Goal: Task Accomplishment & Management: Manage account settings

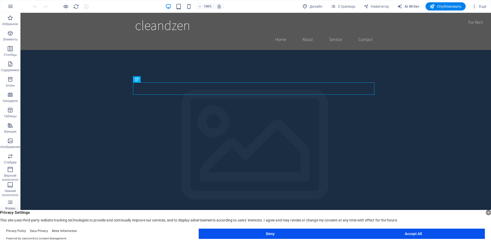
click at [381, 233] on button "Accept All" at bounding box center [413, 233] width 143 height 10
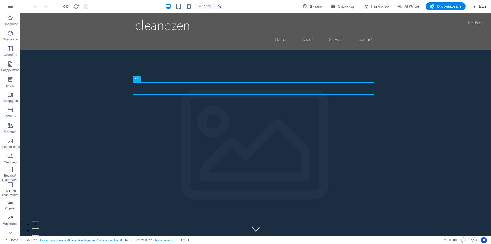
click at [477, 5] on icon "button" at bounding box center [474, 6] width 5 height 5
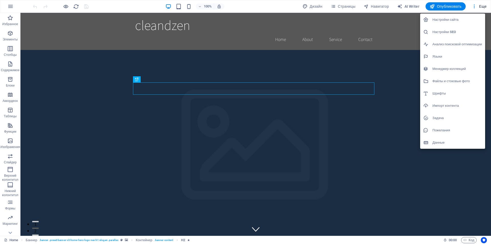
click at [473, 6] on div at bounding box center [245, 122] width 491 height 244
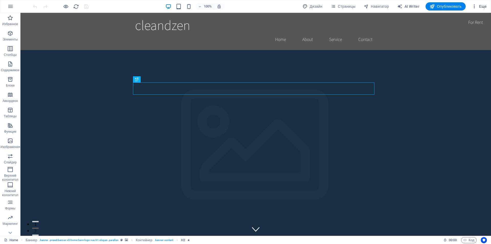
click at [475, 5] on icon "button" at bounding box center [474, 6] width 5 height 5
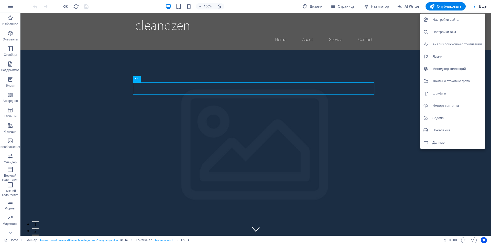
click at [10, 231] on div at bounding box center [245, 122] width 491 height 244
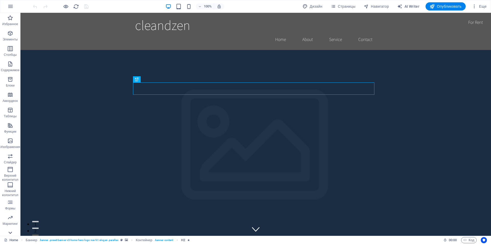
click at [10, 231] on icon at bounding box center [10, 232] width 7 height 7
click at [10, 7] on icon "button" at bounding box center [10, 6] width 6 height 6
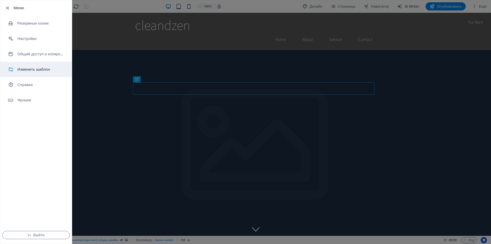
click at [36, 70] on h6 "Изменить шаблон" at bounding box center [40, 69] width 47 height 6
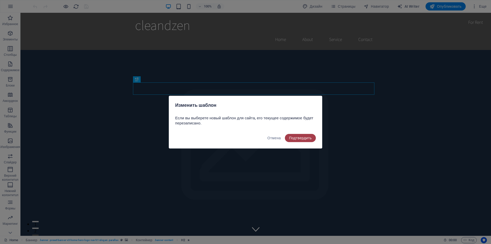
click at [306, 138] on span "Подтвердить" at bounding box center [300, 138] width 23 height 4
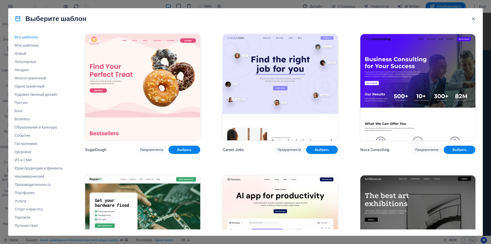
click at [473, 15] on div "Выберите шаблон" at bounding box center [245, 18] width 474 height 20
click at [474, 17] on icon "button" at bounding box center [474, 19] width 6 height 6
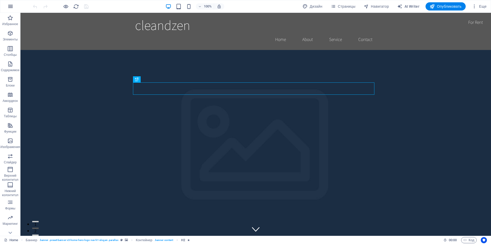
click at [8, 7] on icon "button" at bounding box center [10, 6] width 6 height 6
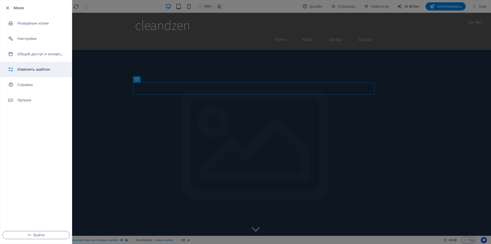
click at [46, 68] on h6 "Изменить шаблон" at bounding box center [40, 69] width 47 height 6
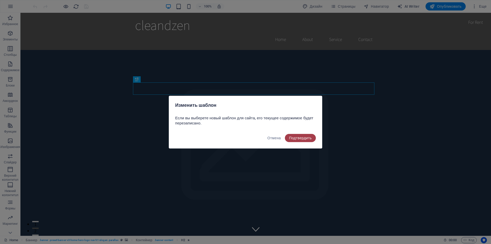
click at [301, 137] on span "Подтвердить" at bounding box center [300, 138] width 23 height 4
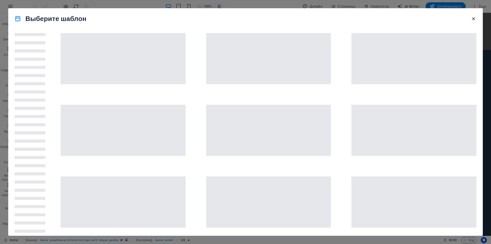
click at [475, 19] on icon "button" at bounding box center [474, 19] width 6 height 6
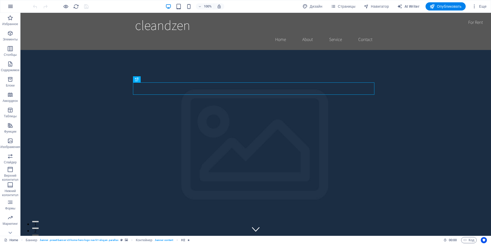
click at [12, 5] on icon "button" at bounding box center [10, 6] width 6 height 6
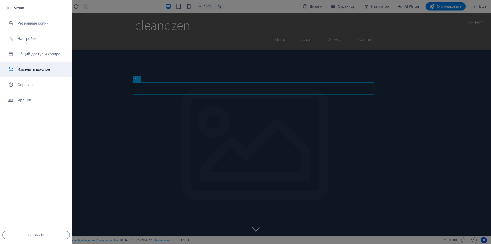
click at [41, 69] on h6 "Изменить шаблон" at bounding box center [40, 69] width 47 height 6
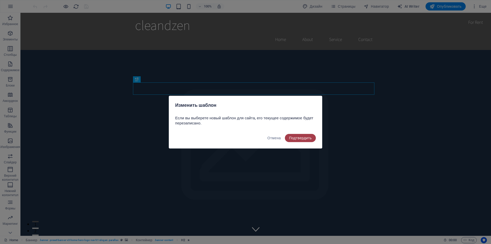
click at [303, 138] on span "Подтвердить" at bounding box center [300, 138] width 23 height 4
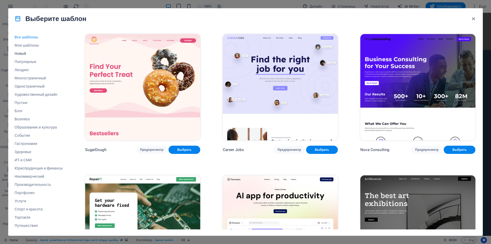
click at [24, 54] on span "Новый" at bounding box center [39, 53] width 48 height 4
click at [30, 62] on span "Популярные" at bounding box center [39, 62] width 48 height 4
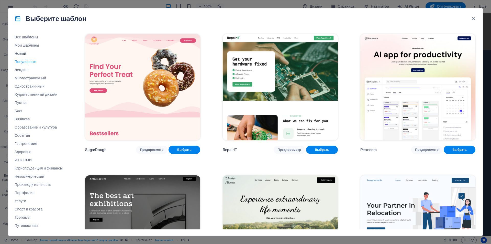
click at [21, 50] on button "Новый" at bounding box center [39, 53] width 48 height 8
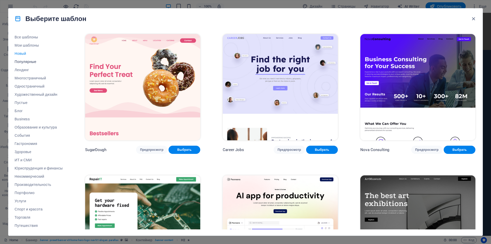
click at [29, 65] on button "Популярные" at bounding box center [39, 62] width 48 height 8
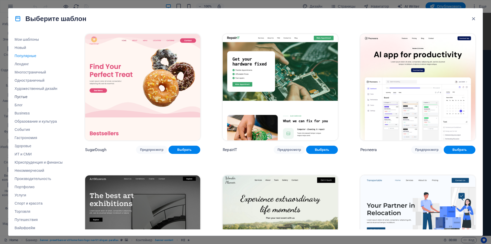
scroll to position [8, 0]
click at [28, 36] on span "Мои шаблоны" at bounding box center [39, 37] width 48 height 4
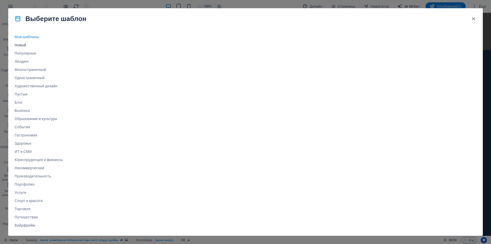
click at [32, 45] on span "Новый" at bounding box center [39, 45] width 48 height 4
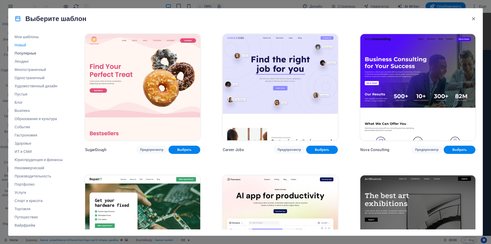
click at [33, 53] on span "Популярные" at bounding box center [39, 53] width 48 height 4
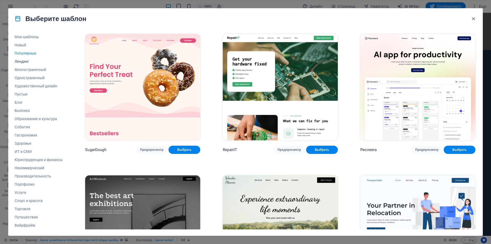
click at [32, 59] on button "Лендинг" at bounding box center [39, 61] width 48 height 8
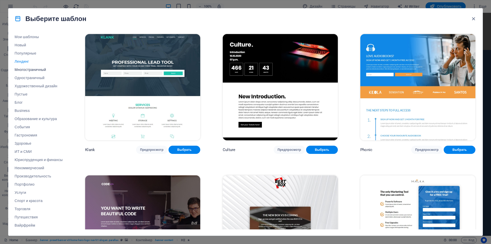
click at [34, 70] on span "Многостраничный" at bounding box center [39, 70] width 48 height 4
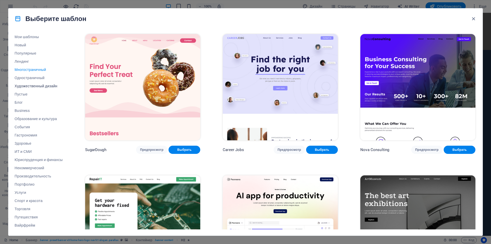
click at [37, 87] on span "Художественный дизайн" at bounding box center [39, 86] width 48 height 4
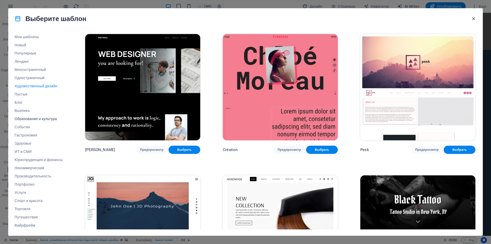
click at [40, 116] on button "Образование и культура" at bounding box center [39, 119] width 48 height 8
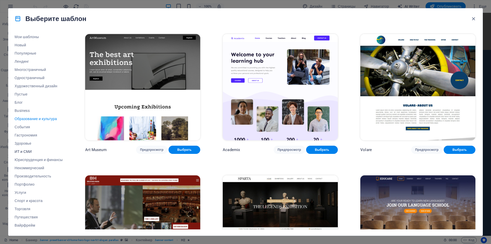
click at [29, 151] on span "ИТ и СМИ" at bounding box center [39, 151] width 48 height 4
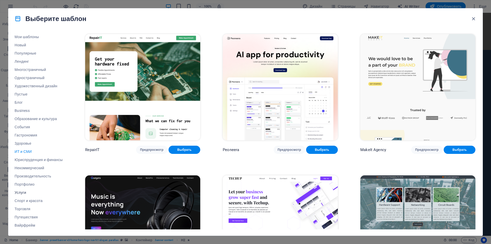
click at [25, 193] on span "Услуги" at bounding box center [39, 192] width 48 height 4
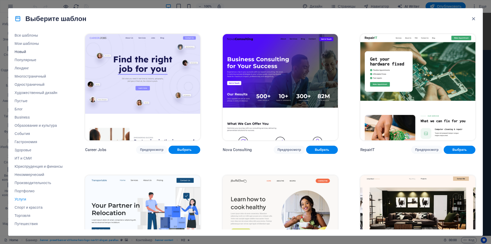
scroll to position [0, 0]
click at [28, 37] on span "Все шаблоны" at bounding box center [39, 37] width 48 height 4
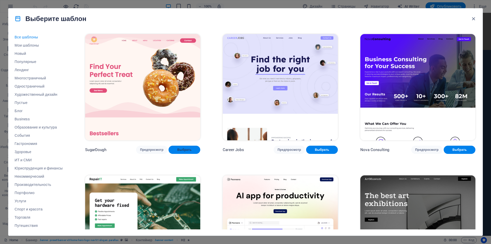
click at [177, 149] on span "Выбрать" at bounding box center [185, 150] width 24 height 4
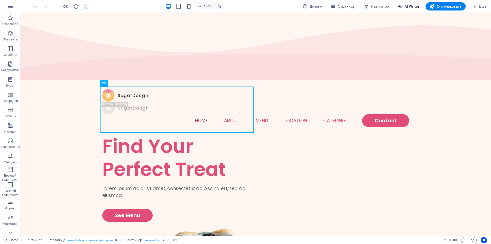
click at [408, 7] on span "AI Writer" at bounding box center [408, 6] width 22 height 5
select select "English"
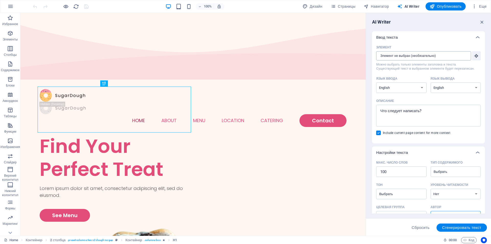
click at [430, 55] on input "Элемент ​ Можно выбрать только элементы заголовка и текста. Существующий текст …" at bounding box center [421, 55] width 91 height 9
click at [410, 73] on div "Элемент ​ Можно выбрать только элементы заголовка и текста. Существующий текст …" at bounding box center [428, 91] width 105 height 96
click at [422, 58] on input "Элемент ​ Можно выбрать только элементы заголовка и текста. Существующий текст …" at bounding box center [421, 55] width 91 height 9
click at [483, 21] on icon "button" at bounding box center [482, 22] width 6 height 6
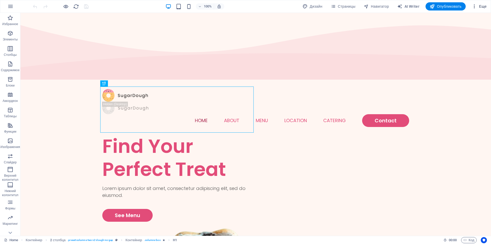
click at [476, 4] on icon "button" at bounding box center [474, 6] width 5 height 5
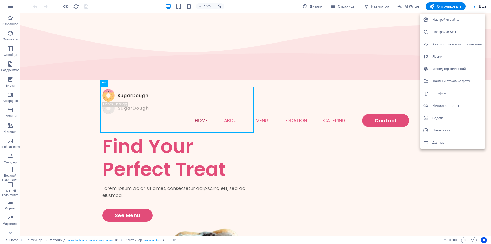
click at [450, 18] on h6 "Настройки сайта" at bounding box center [457, 20] width 50 height 6
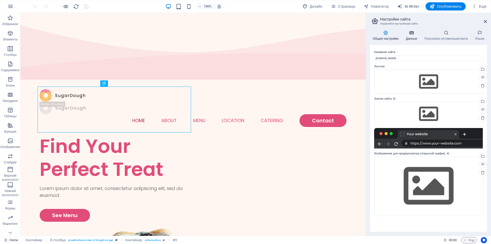
click at [411, 36] on h4 "Данные" at bounding box center [412, 35] width 19 height 11
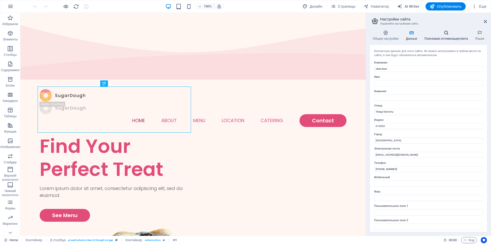
click at [442, 37] on h4 "Поисковая оптимизация/мета" at bounding box center [447, 35] width 51 height 11
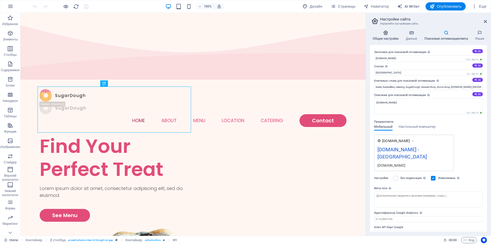
click at [382, 32] on icon at bounding box center [385, 32] width 31 height 5
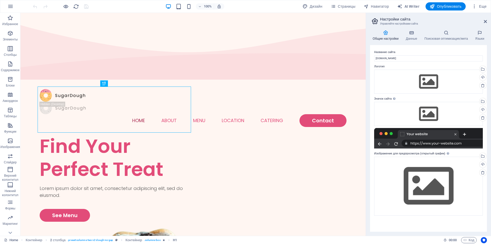
click at [483, 21] on h2 "Настройки сайта" at bounding box center [433, 19] width 107 height 5
click at [485, 20] on icon at bounding box center [485, 21] width 3 height 4
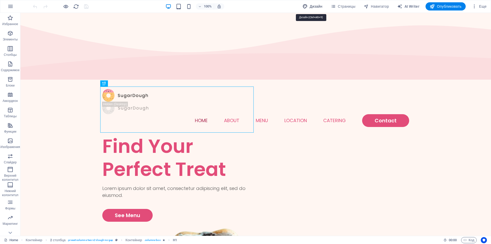
click at [314, 4] on span "Дизайн" at bounding box center [313, 6] width 20 height 5
select select "px"
select select "300"
select select "px"
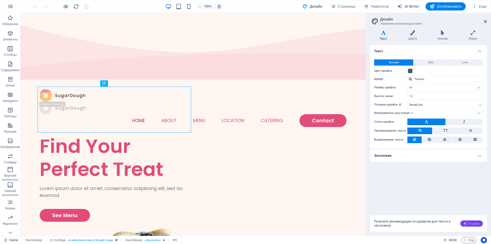
click at [471, 223] on span "Создать" at bounding box center [471, 223] width 16 height 4
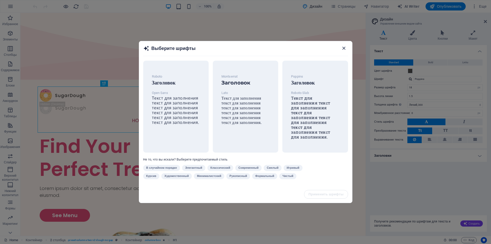
click at [345, 47] on icon "button" at bounding box center [344, 48] width 6 height 6
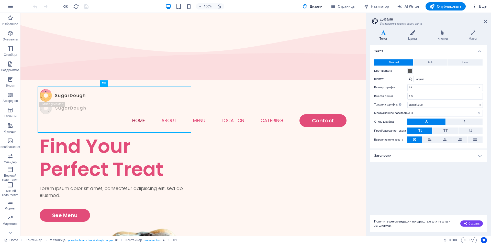
click at [480, 6] on span "Еще" at bounding box center [479, 6] width 15 height 5
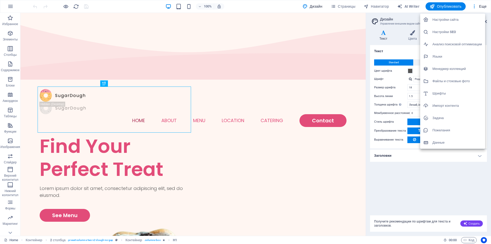
click at [459, 20] on h6 "Настройки сайта" at bounding box center [457, 20] width 50 height 6
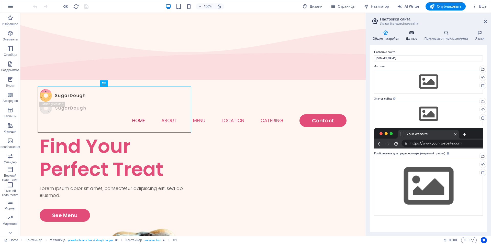
click at [411, 37] on h4 "Данные" at bounding box center [412, 35] width 19 height 11
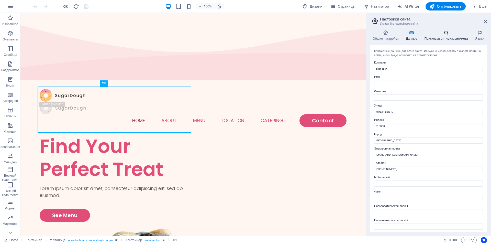
click at [442, 36] on h4 "Поисковая оптимизация/мета" at bounding box center [447, 35] width 51 height 11
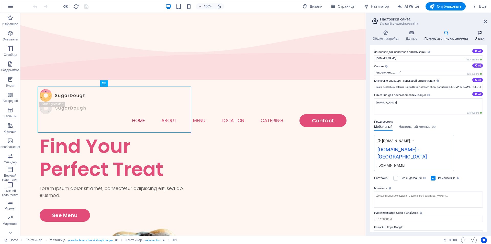
click at [479, 35] on icon at bounding box center [480, 32] width 14 height 5
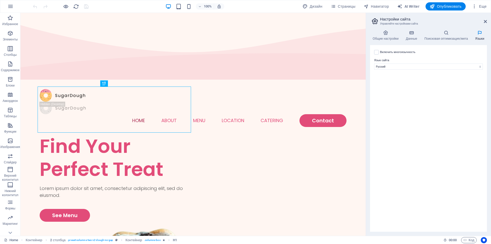
click at [406, 97] on div "Включить многоязычность Чтобы отключить многоязычность, удалите все языки, кром…" at bounding box center [428, 138] width 117 height 186
click at [390, 37] on h4 "Общие настройки" at bounding box center [386, 35] width 33 height 11
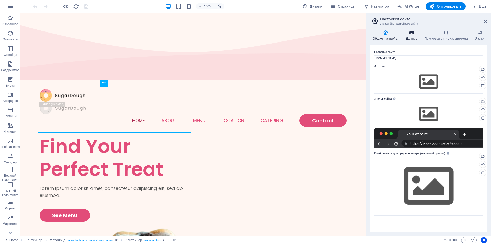
click at [416, 35] on icon at bounding box center [411, 32] width 17 height 5
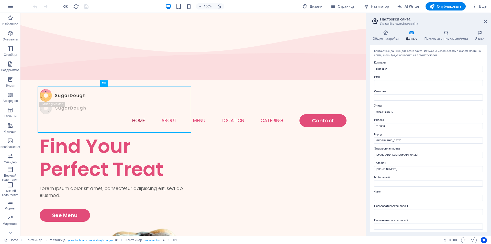
click at [400, 18] on h2 "Настройки сайта" at bounding box center [433, 19] width 107 height 5
click at [484, 20] on icon at bounding box center [485, 21] width 3 height 4
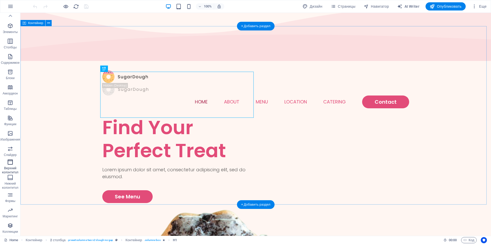
scroll to position [26, 0]
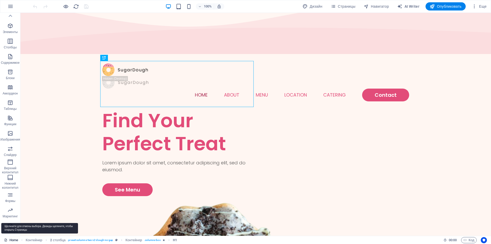
click at [17, 241] on link "Home" at bounding box center [11, 240] width 14 height 6
click at [14, 238] on link "Home" at bounding box center [11, 240] width 14 height 6
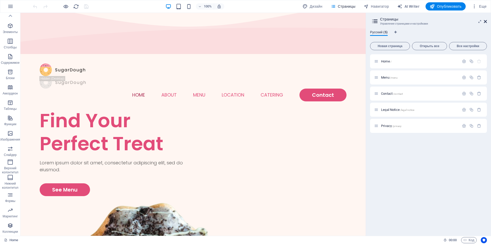
click at [486, 19] on icon at bounding box center [485, 21] width 3 height 4
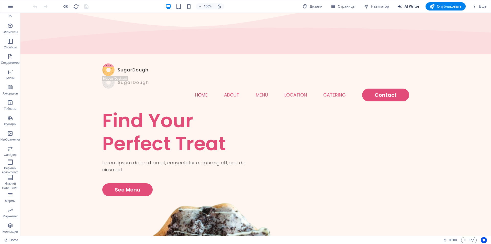
click at [401, 6] on icon "button" at bounding box center [399, 6] width 5 height 5
select select "English"
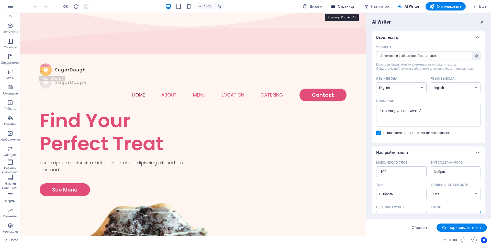
click at [350, 5] on span "Страницы" at bounding box center [343, 6] width 25 height 5
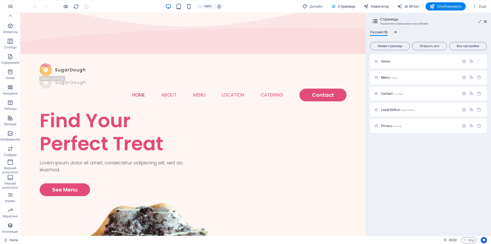
click at [376, 5] on span "Навигатор" at bounding box center [376, 6] width 25 height 5
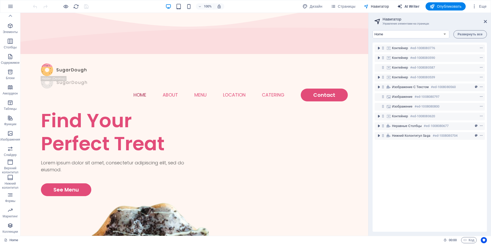
click at [414, 7] on span "AI Writer" at bounding box center [408, 6] width 22 height 5
select select "English"
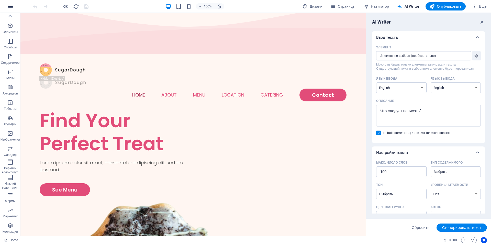
click at [12, 6] on icon "button" at bounding box center [10, 6] width 6 height 6
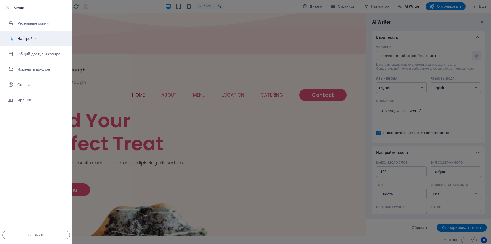
click at [43, 37] on h6 "Настройки" at bounding box center [40, 39] width 47 height 6
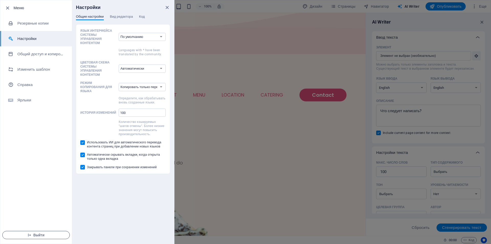
click at [37, 233] on span "Выйти" at bounding box center [36, 235] width 59 height 4
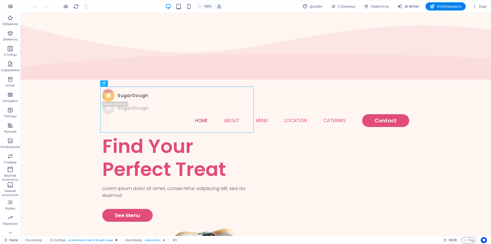
click at [13, 7] on icon "button" at bounding box center [10, 6] width 6 height 6
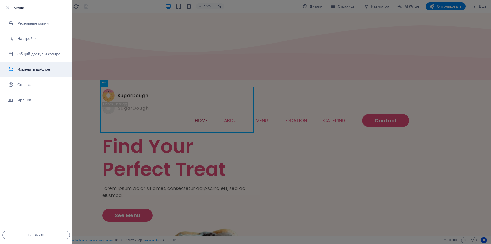
click at [42, 69] on h6 "Изменить шаблон" at bounding box center [40, 69] width 47 height 6
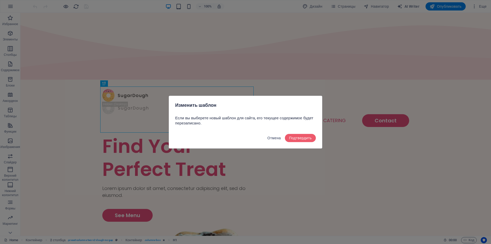
drag, startPoint x: 269, startPoint y: 137, endPoint x: 225, endPoint y: 114, distance: 49.5
click at [269, 137] on span "Отмена" at bounding box center [274, 138] width 14 height 4
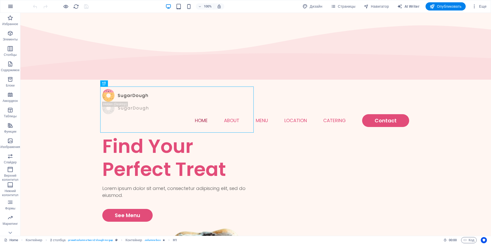
click at [9, 4] on icon "button" at bounding box center [10, 6] width 6 height 6
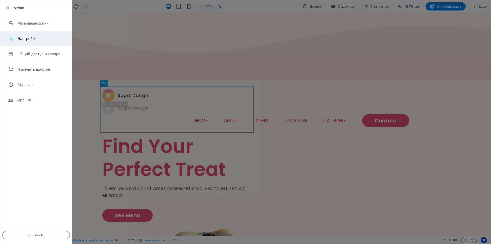
click at [36, 35] on li "Настройки" at bounding box center [36, 38] width 72 height 15
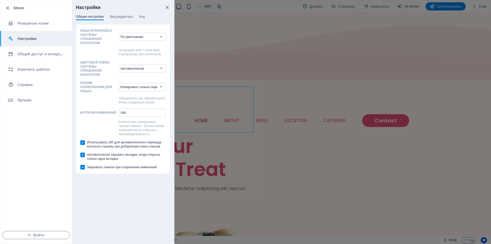
click at [123, 14] on div "Настройки" at bounding box center [123, 7] width 102 height 14
click at [122, 17] on span "Вид редактора" at bounding box center [121, 17] width 23 height 7
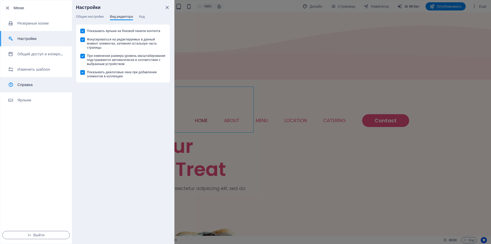
click at [34, 86] on h6 "Справка" at bounding box center [40, 85] width 47 height 6
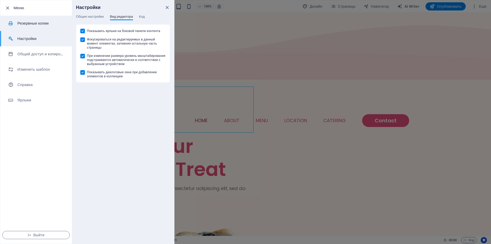
click at [41, 23] on h6 "Резервные копии" at bounding box center [40, 23] width 47 height 6
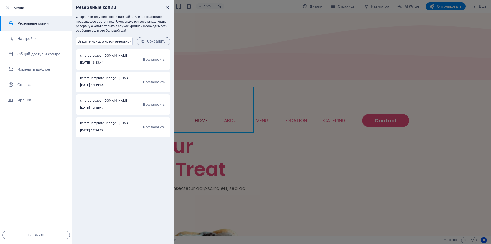
click at [166, 6] on icon "close" at bounding box center [167, 8] width 6 height 6
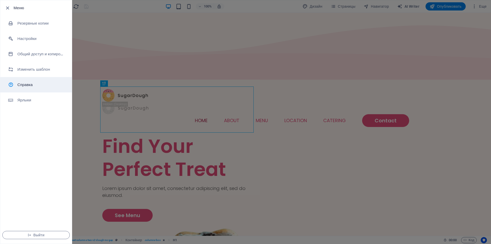
click at [36, 84] on h6 "Справка" at bounding box center [40, 85] width 47 height 6
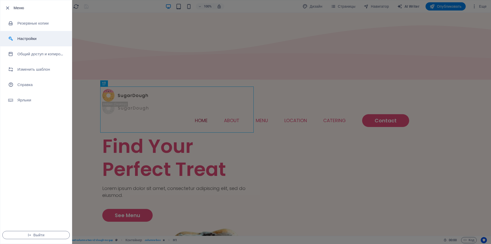
click at [30, 43] on li "Настройки" at bounding box center [36, 38] width 72 height 15
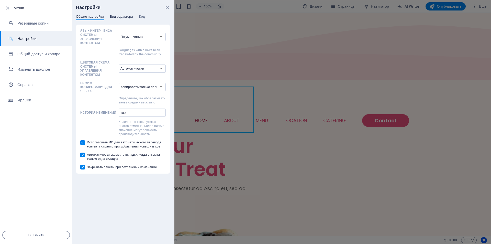
click at [114, 17] on span "Вид редактора" at bounding box center [121, 17] width 23 height 7
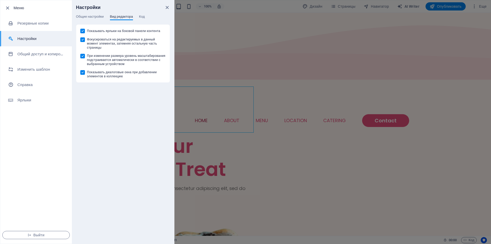
click at [148, 13] on div "Настройки" at bounding box center [123, 7] width 102 height 14
click at [145, 17] on span "Код" at bounding box center [142, 17] width 6 height 7
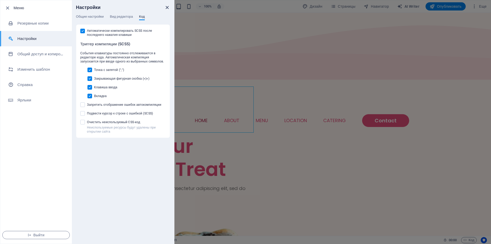
click at [166, 7] on icon "close" at bounding box center [167, 8] width 6 height 6
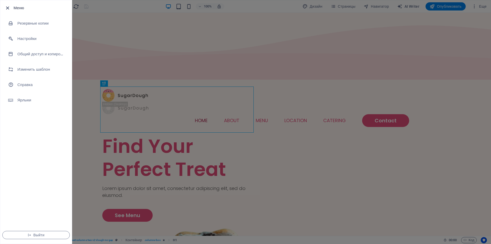
click at [7, 8] on icon "button" at bounding box center [8, 8] width 6 height 6
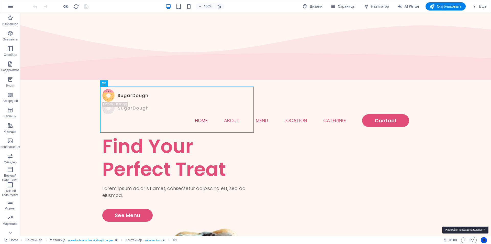
click at [483, 239] on icon "Usercentrics" at bounding box center [484, 240] width 4 height 4
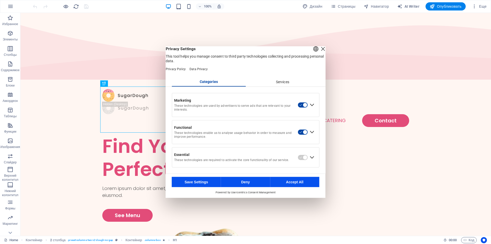
click at [281, 86] on div "Services" at bounding box center [282, 81] width 74 height 9
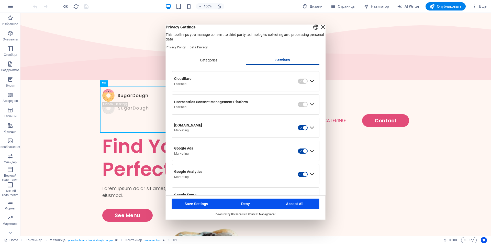
click at [319, 30] on div "Close Layer" at bounding box center [322, 26] width 7 height 7
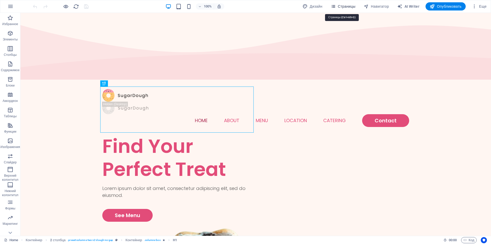
click at [340, 6] on span "Страницы" at bounding box center [343, 6] width 25 height 5
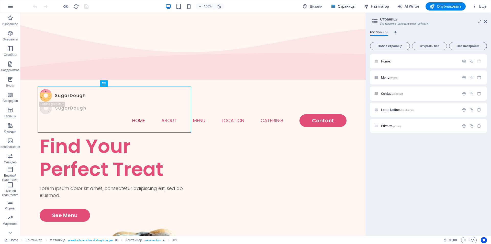
click at [374, 5] on span "Навигатор" at bounding box center [376, 6] width 25 height 5
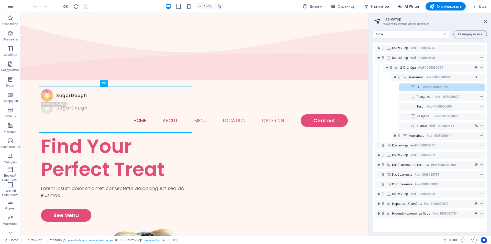
click at [416, 5] on span "AI Writer" at bounding box center [408, 6] width 22 height 5
select select "English"
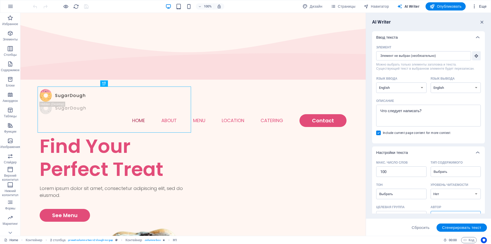
click at [474, 7] on icon "button" at bounding box center [474, 6] width 5 height 5
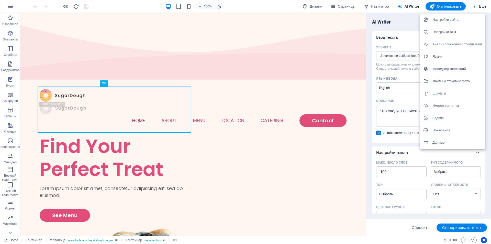
click at [441, 143] on h6 "Данные" at bounding box center [457, 142] width 50 height 6
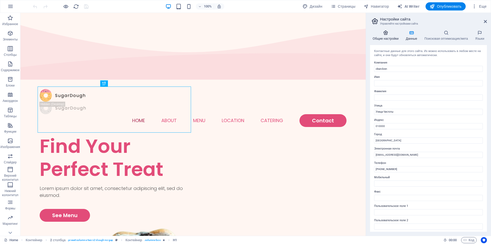
click at [383, 36] on h4 "Общие настройки" at bounding box center [386, 35] width 33 height 11
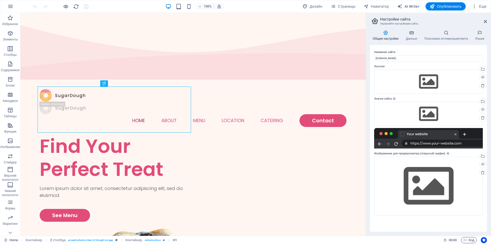
click at [464, 239] on icon "button" at bounding box center [464, 239] width 3 height 3
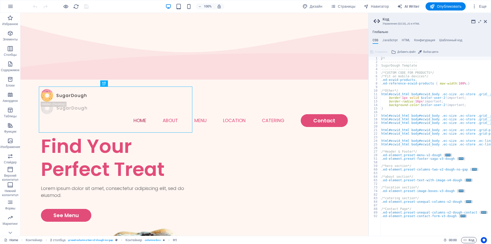
click at [468, 241] on span "Код" at bounding box center [468, 240] width 11 height 6
click at [350, 240] on div "Home Контейнер 2 столбца . preset-columns-two-v2-dough-no-gap Контейнер . colum…" at bounding box center [221, 240] width 435 height 6
click at [485, 21] on icon at bounding box center [485, 21] width 3 height 4
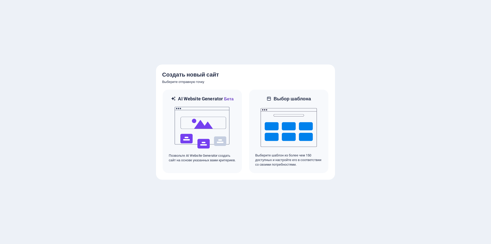
click at [126, 71] on div at bounding box center [245, 122] width 491 height 244
click at [99, 80] on div at bounding box center [245, 122] width 491 height 244
